Goal: Task Accomplishment & Management: Use online tool/utility

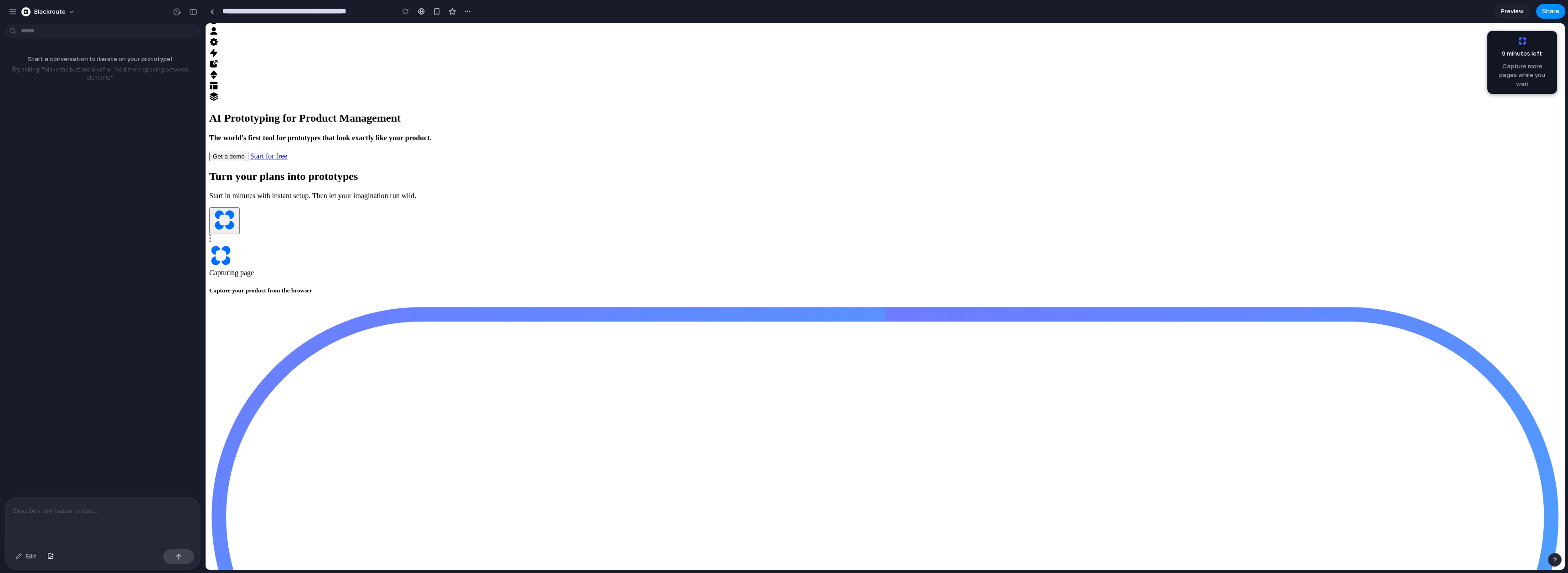
scroll to position [738, 0]
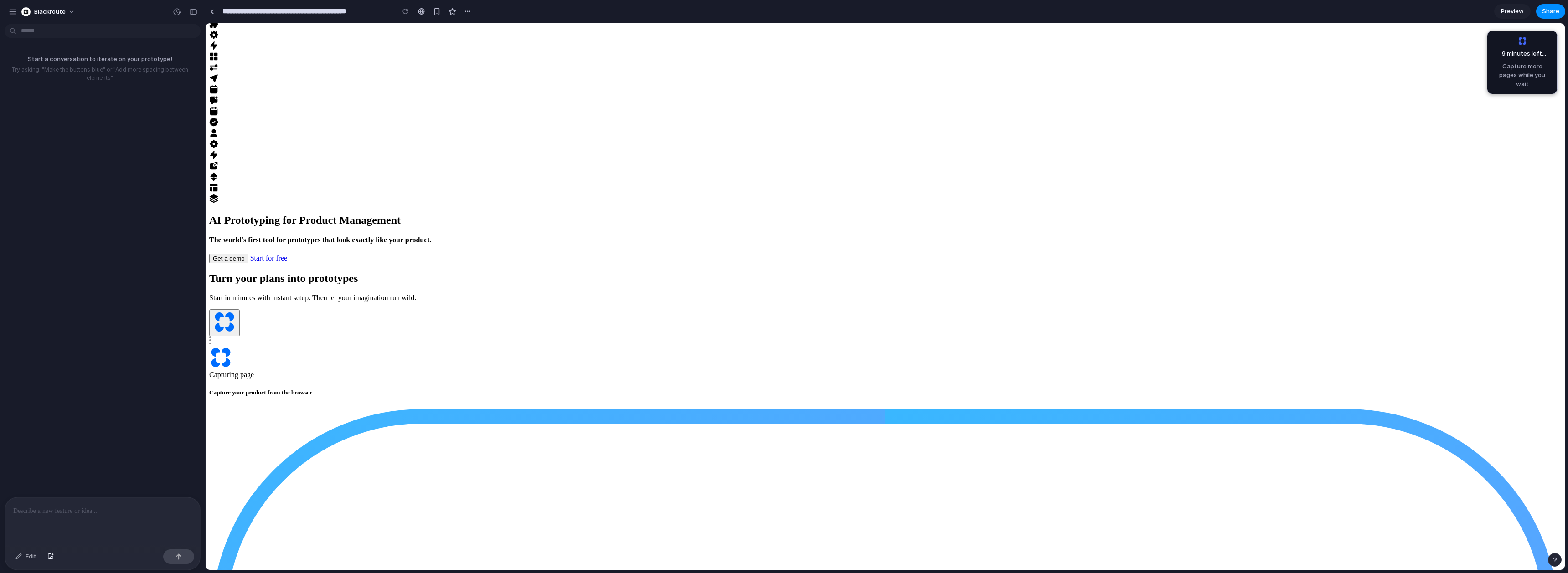
scroll to position [574, 0]
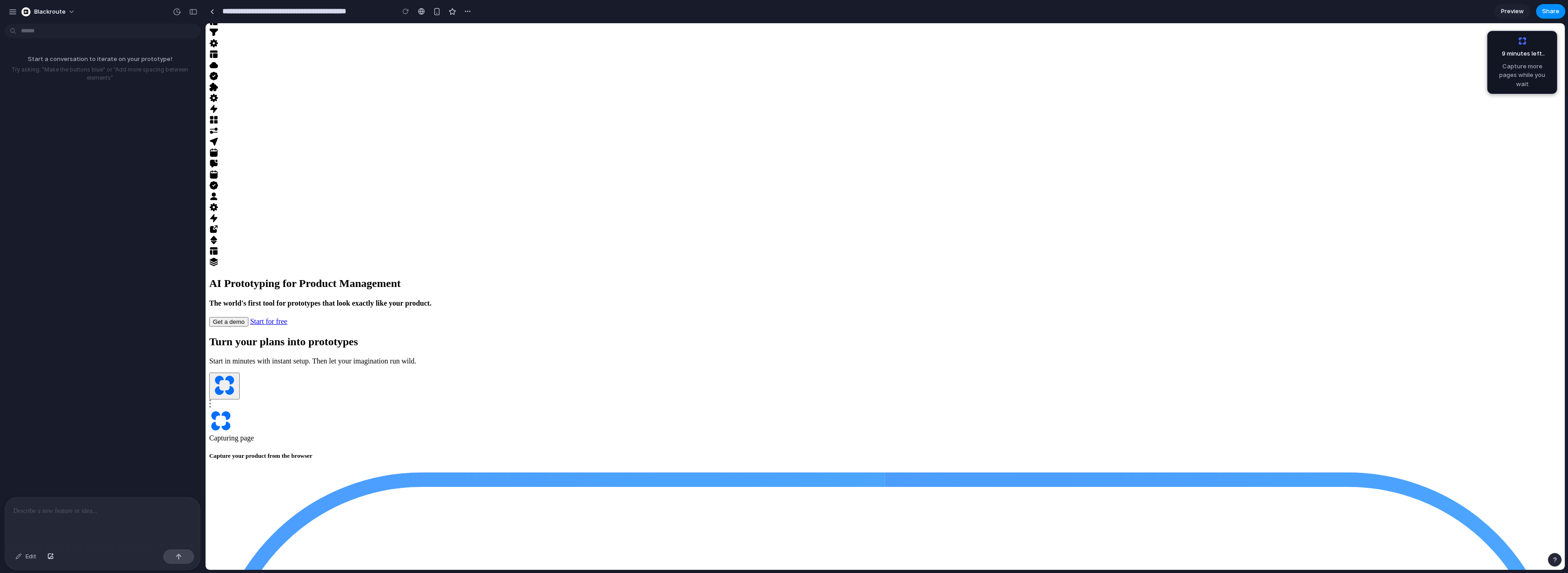
click at [23, 558] on div "Edit" at bounding box center [25, 557] width 30 height 15
click at [54, 557] on button "button" at bounding box center [50, 557] width 15 height 15
click at [87, 540] on div at bounding box center [103, 522] width 195 height 48
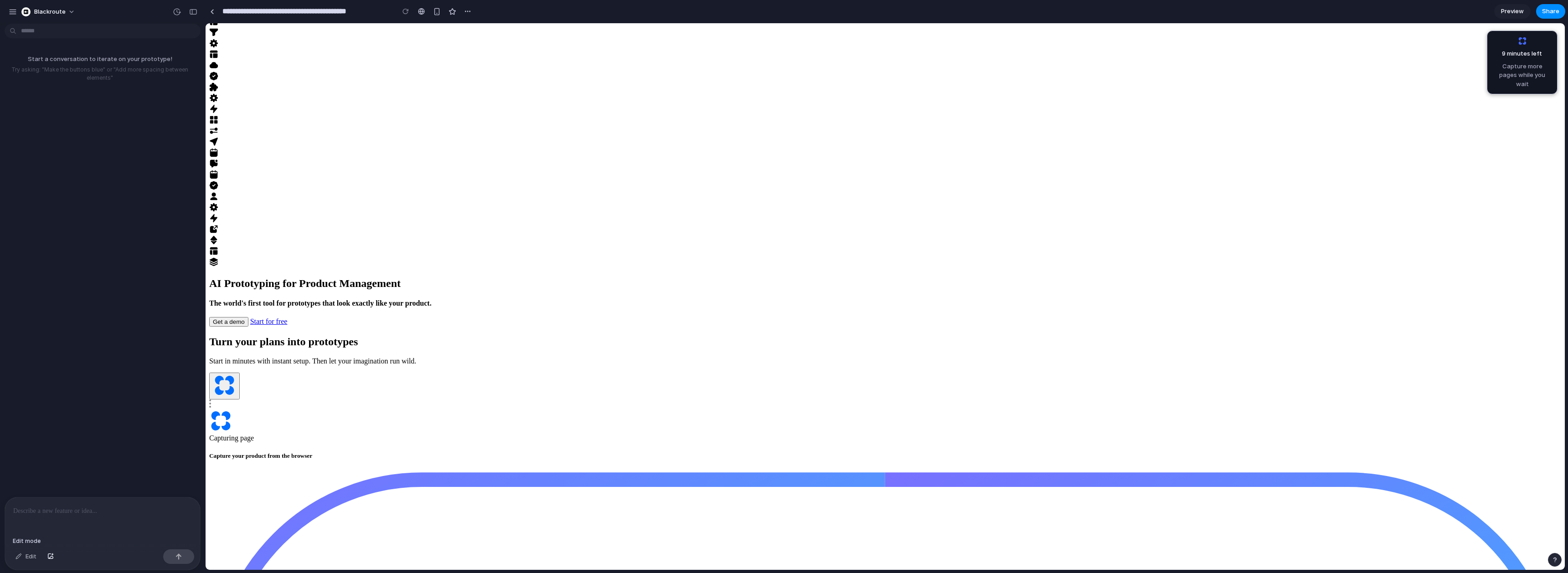
click at [24, 556] on div "Edit" at bounding box center [25, 557] width 30 height 15
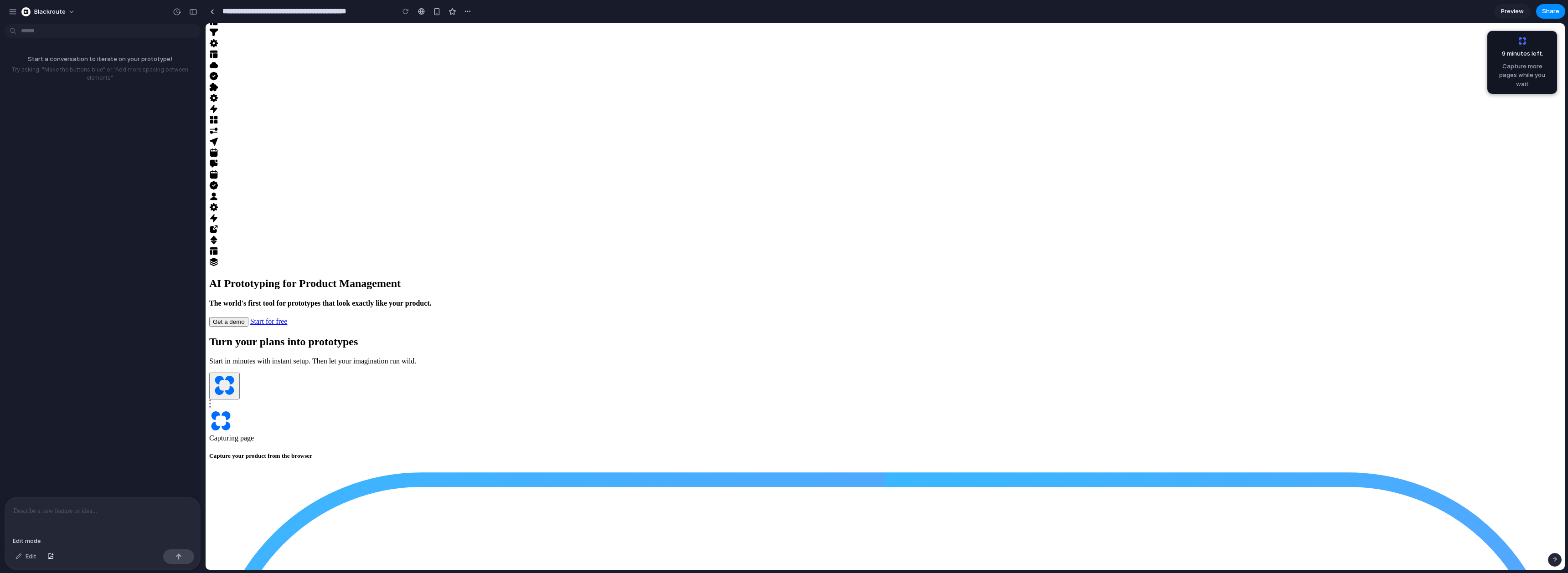
click at [18, 558] on div "Edit" at bounding box center [25, 557] width 30 height 15
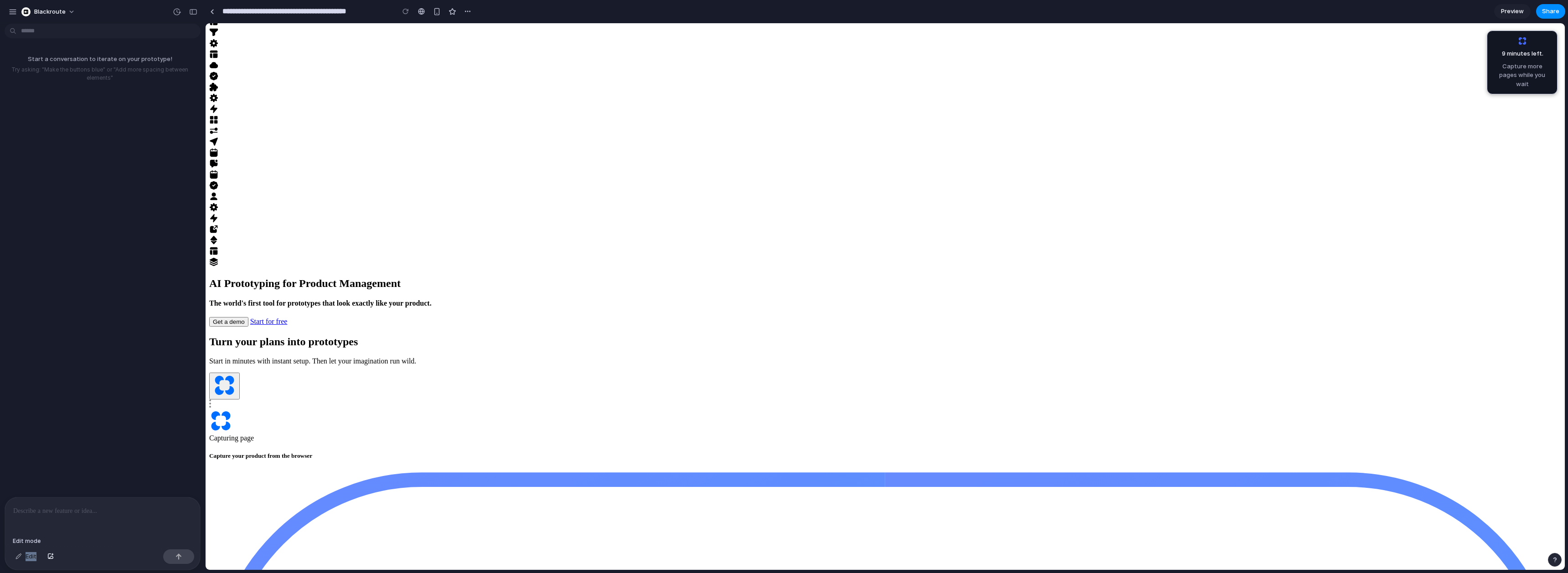
click at [18, 558] on div "Edit" at bounding box center [25, 557] width 30 height 15
drag, startPoint x: 66, startPoint y: 248, endPoint x: 73, endPoint y: 210, distance: 38.6
click at [67, 245] on div "Start a conversation to iterate on your prototype! Try asking: "Make the button…" at bounding box center [99, 262] width 199 height 470
click at [27, 558] on div "Edit" at bounding box center [25, 557] width 30 height 15
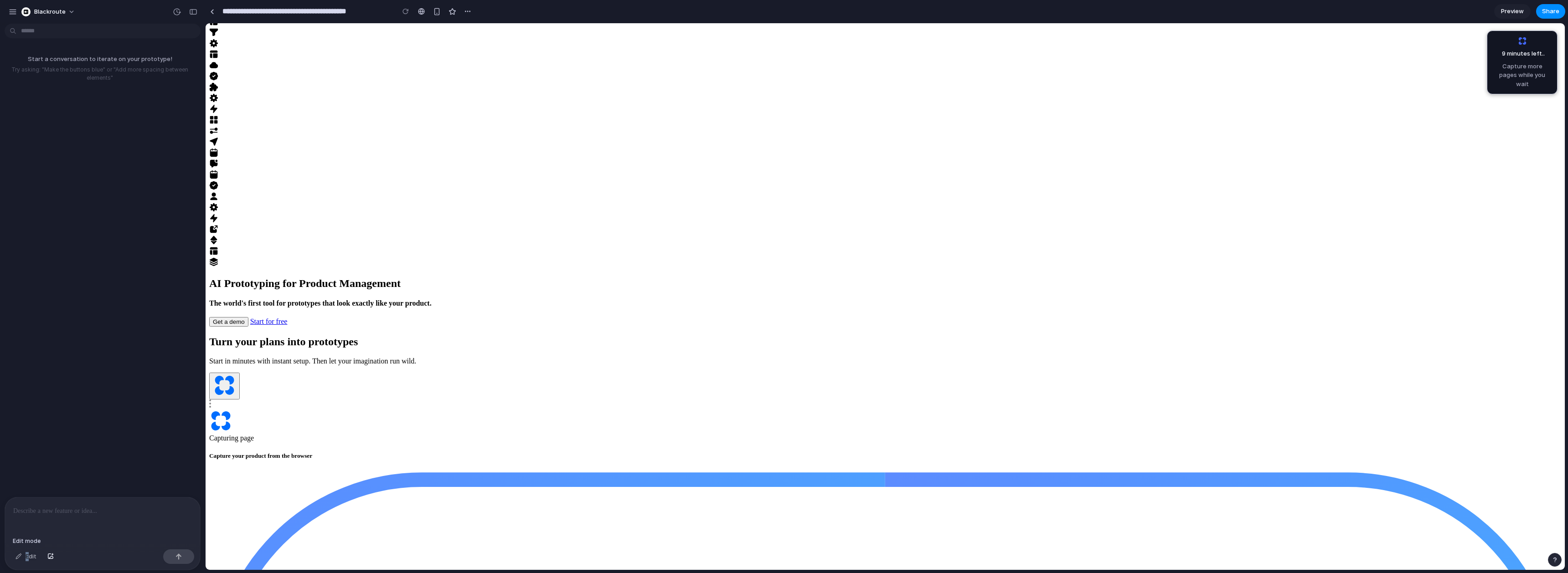
click at [27, 557] on div "Edit" at bounding box center [25, 557] width 30 height 15
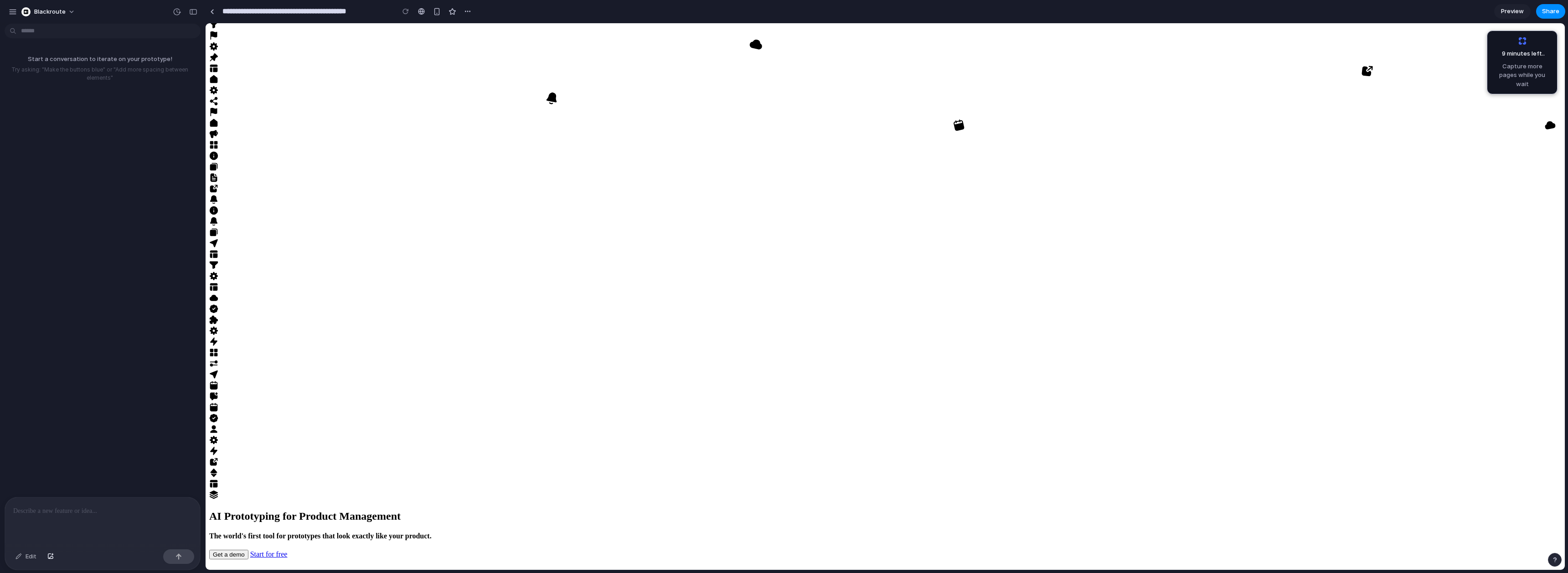
scroll to position [328, 0]
